Goal: Task Accomplishment & Management: Use online tool/utility

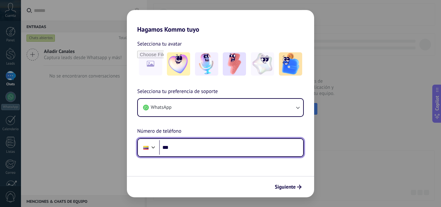
click at [177, 146] on input "***" at bounding box center [231, 147] width 144 height 15
type input "**********"
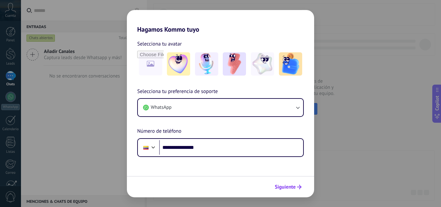
click at [285, 188] on span "Siguiente" at bounding box center [284, 186] width 21 height 5
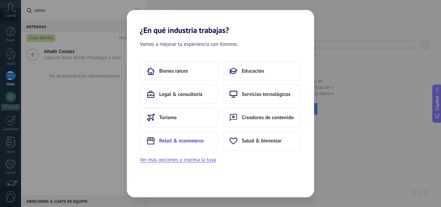
click at [179, 141] on span "Retail & ecommerce" at bounding box center [181, 140] width 45 height 6
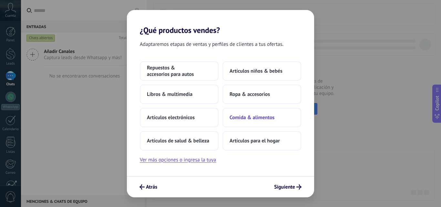
click at [245, 117] on span "Comida & alimentos" at bounding box center [251, 117] width 45 height 6
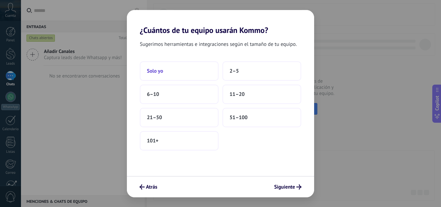
click at [164, 72] on button "Solo yo" at bounding box center [179, 70] width 79 height 19
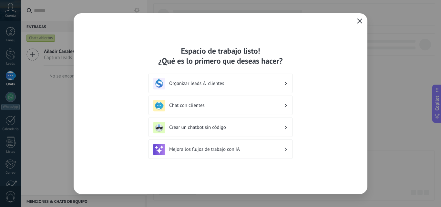
click at [355, 18] on button "button" at bounding box center [359, 21] width 8 height 9
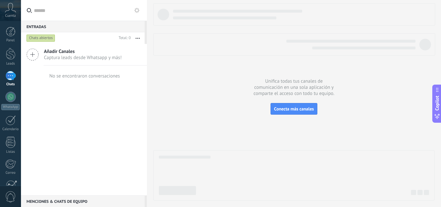
scroll to position [62, 0]
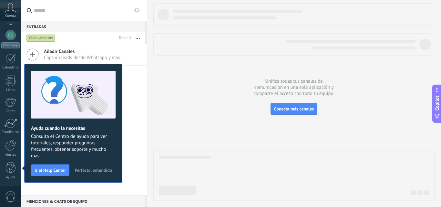
click at [21, 0] on ose-notification at bounding box center [21, 0] width 0 height 0
click at [5, 40] on link "WhatsApp" at bounding box center [10, 39] width 21 height 18
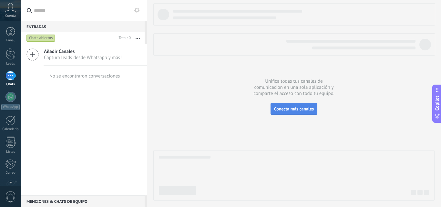
click at [295, 108] on span "Conecta más canales" at bounding box center [294, 109] width 40 height 6
